Goal: Task Accomplishment & Management: Use online tool/utility

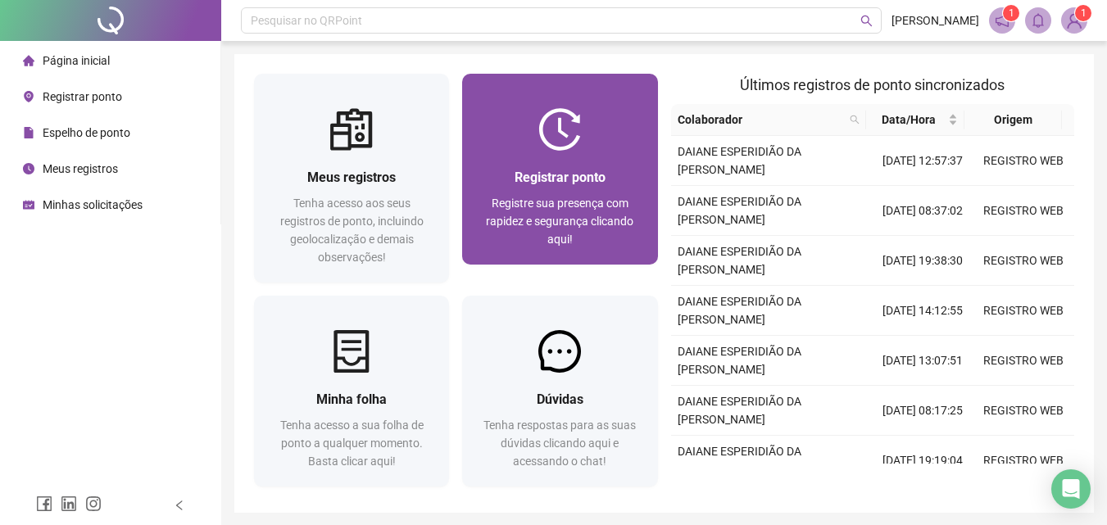
click at [565, 151] on div "Registrar ponto Registre sua presença com rapidez e segurança clicando aqui!" at bounding box center [559, 208] width 195 height 114
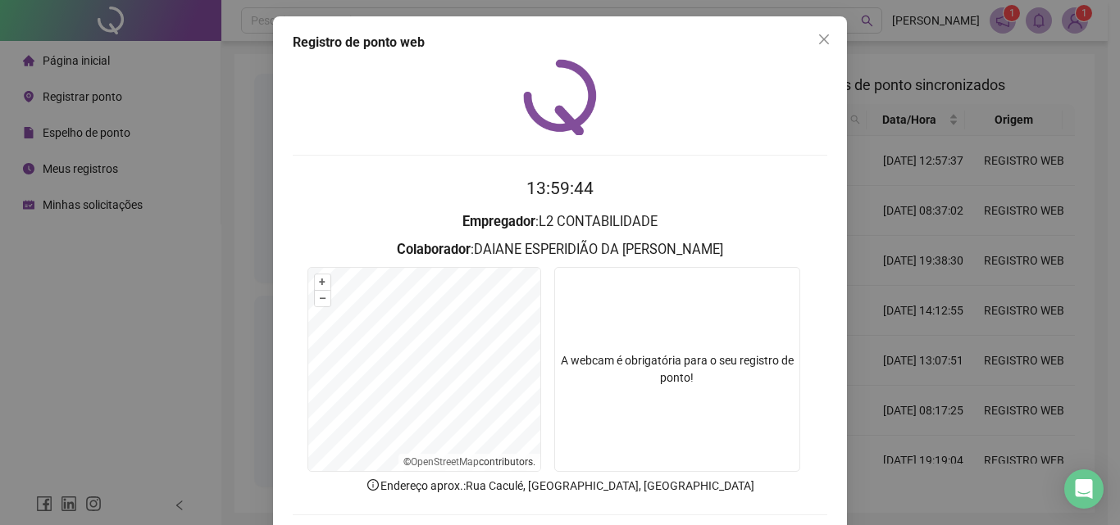
scroll to position [79, 0]
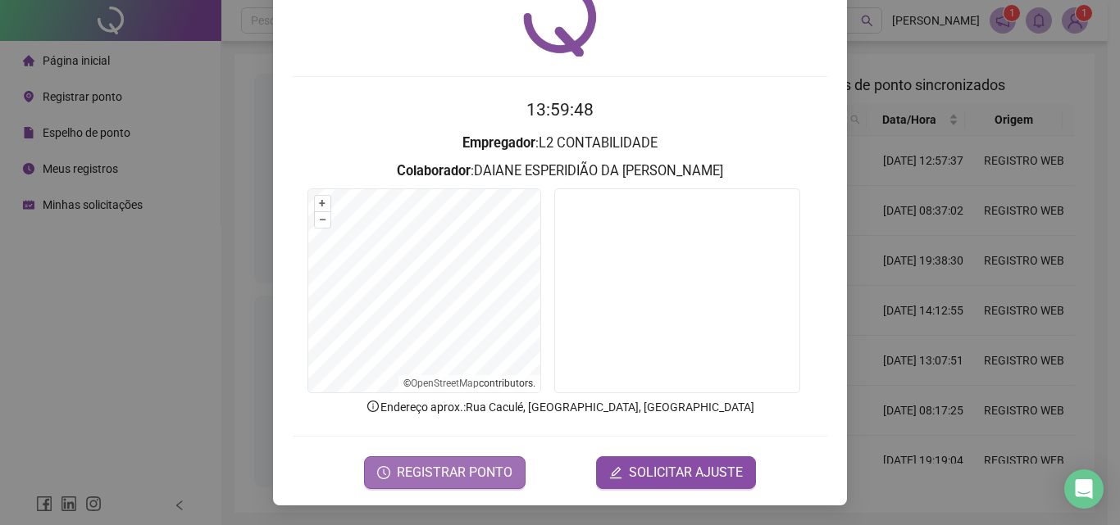
click at [458, 477] on span "REGISTRAR PONTO" at bounding box center [455, 473] width 116 height 20
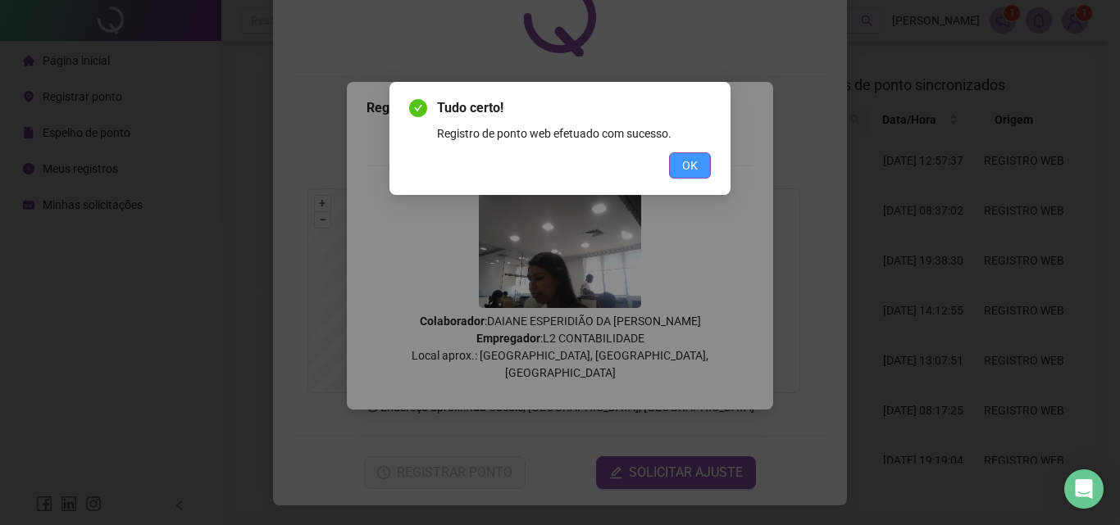
click at [693, 170] on span "OK" at bounding box center [690, 166] width 16 height 18
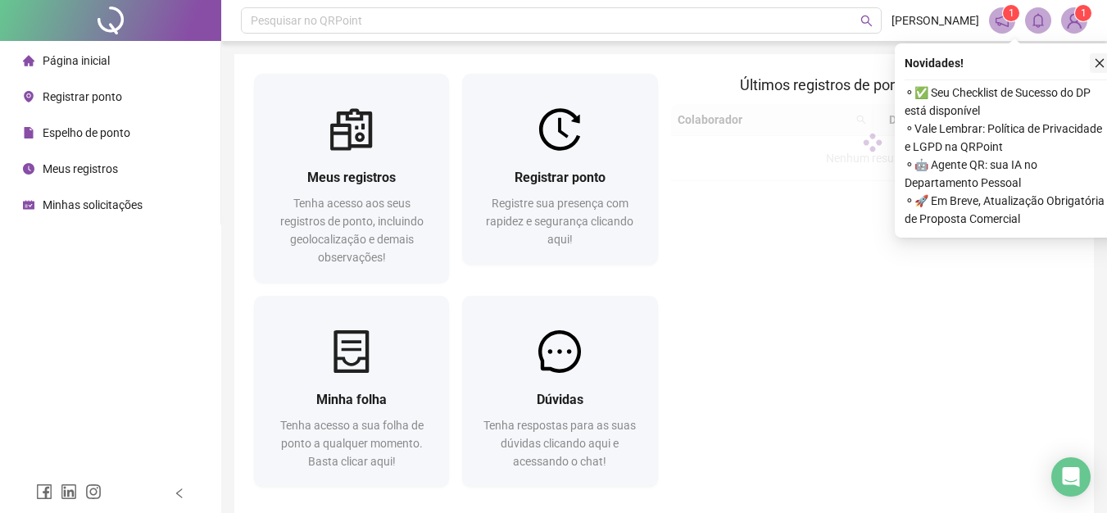
click at [1102, 61] on icon "close" at bounding box center [1099, 62] width 11 height 11
